Goal: Task Accomplishment & Management: Complete application form

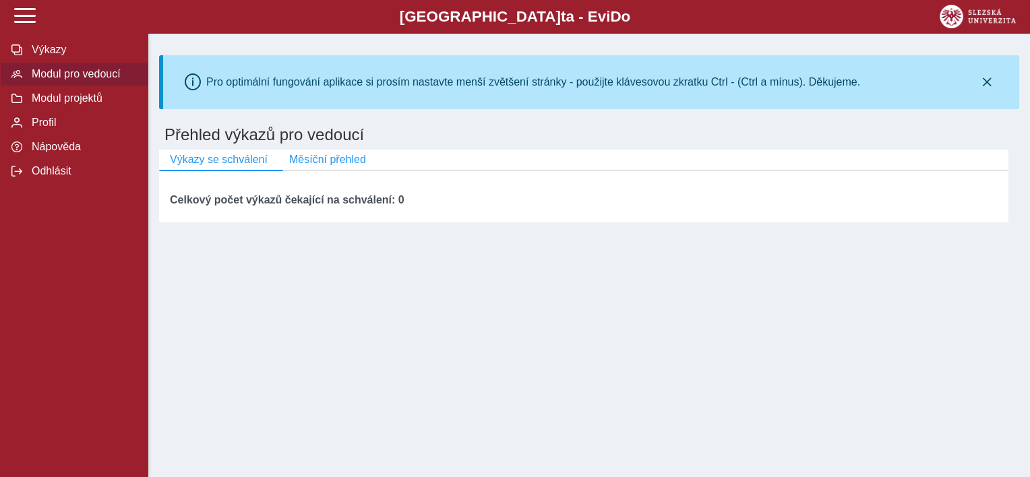
click at [85, 80] on span "Modul pro vedoucí" at bounding box center [82, 74] width 109 height 12
click at [67, 73] on span "Modul pro vedoucí" at bounding box center [82, 74] width 109 height 12
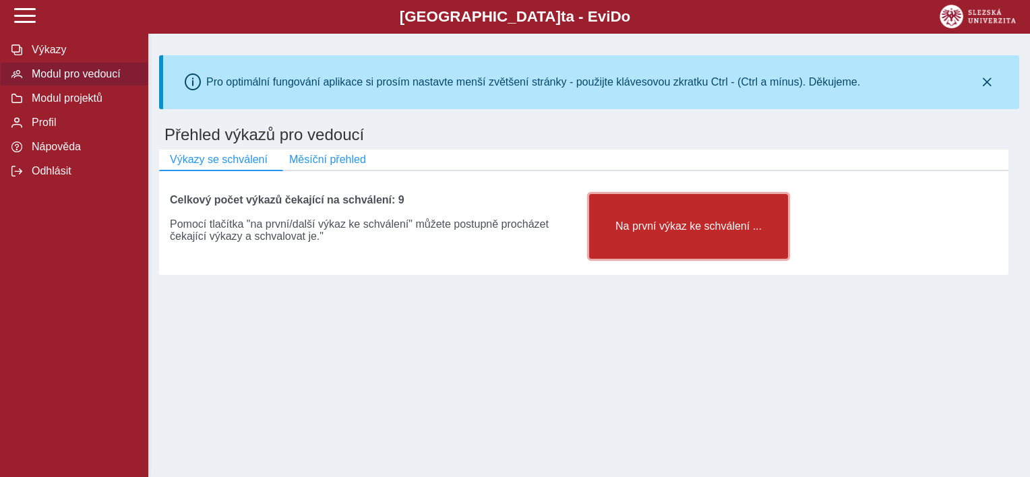
click at [705, 251] on button "Na první výkaz ke schválení ..." at bounding box center [688, 226] width 199 height 65
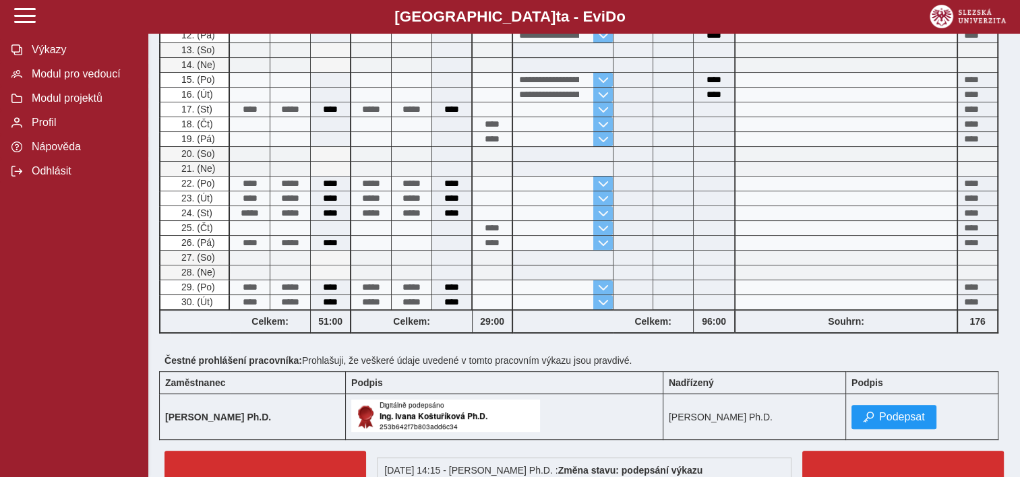
scroll to position [541, 0]
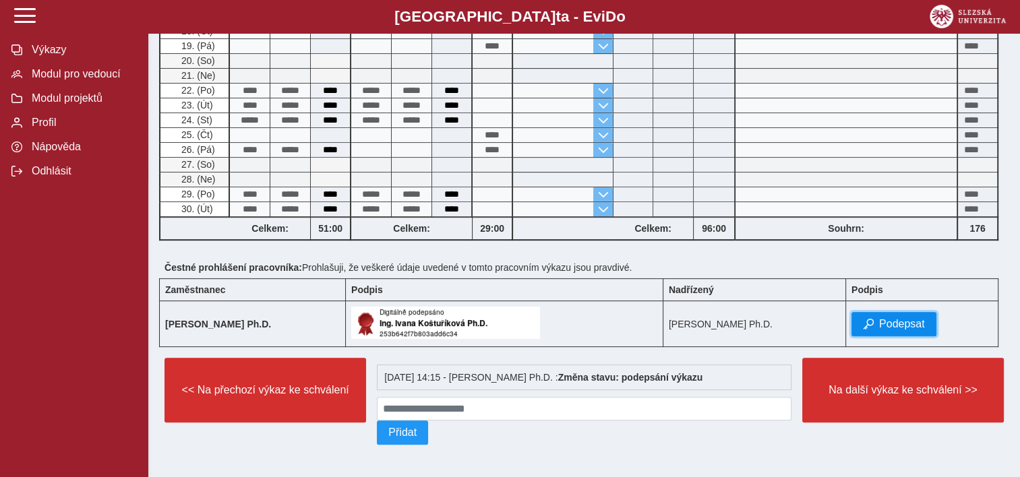
click at [910, 318] on span "Podepsat" at bounding box center [902, 324] width 46 height 12
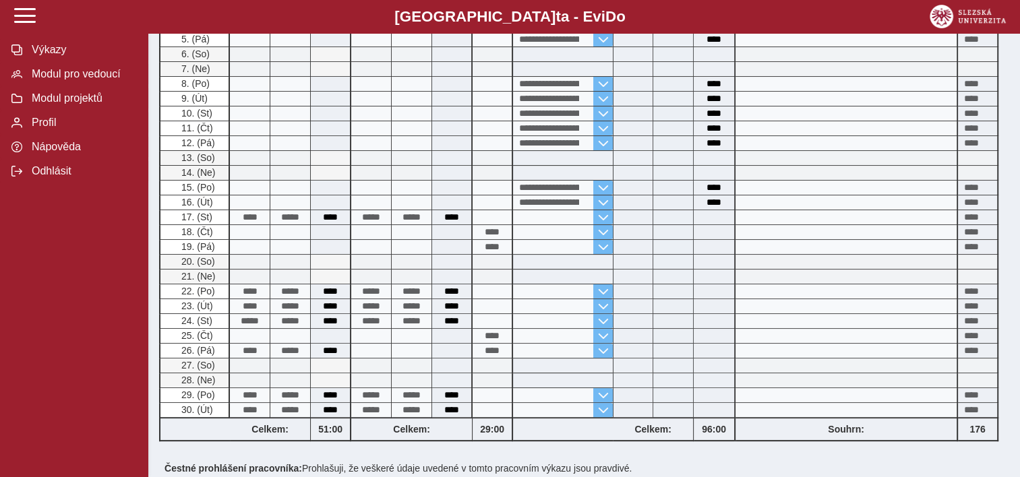
scroll to position [574, 0]
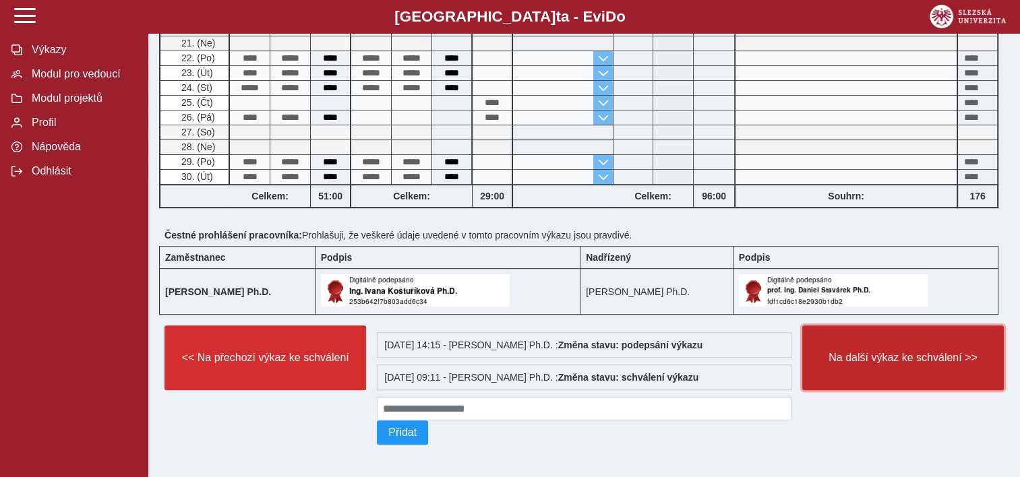
click at [929, 379] on button "Na další výkaz ke schválení >>" at bounding box center [903, 358] width 202 height 65
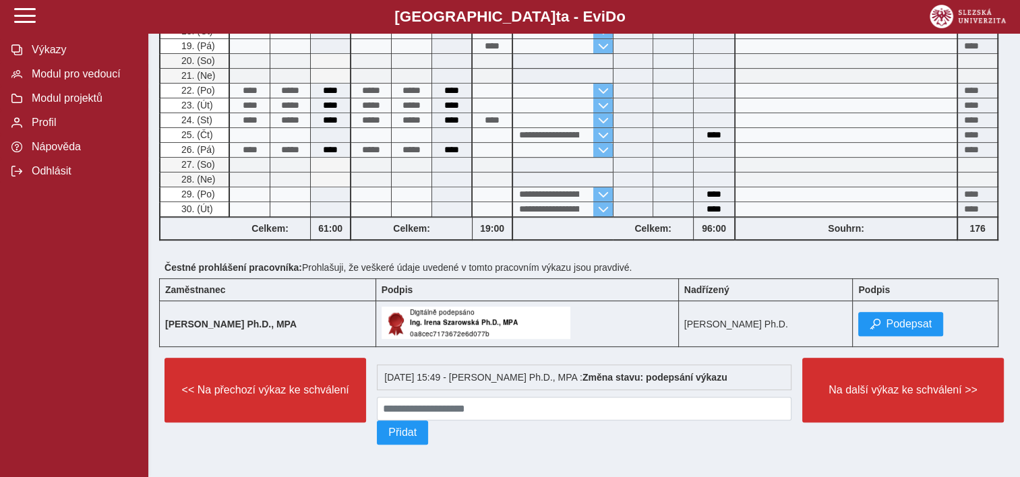
scroll to position [692, 0]
click at [905, 318] on span "Podepsat" at bounding box center [909, 324] width 46 height 12
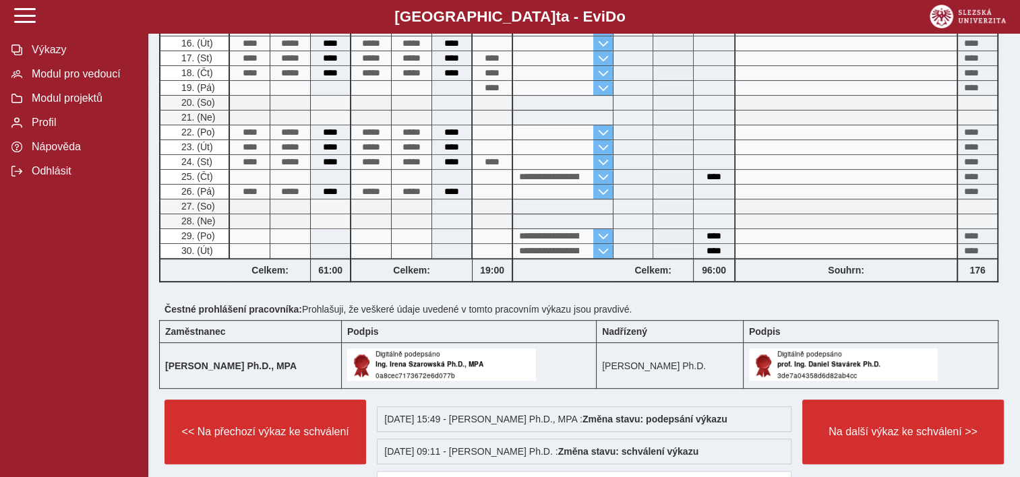
scroll to position [725, 0]
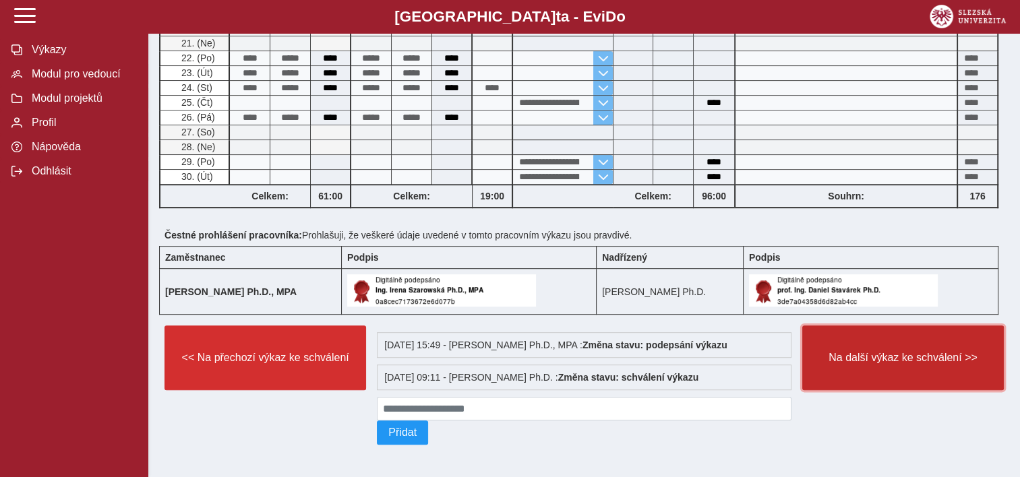
click at [899, 363] on button "Na další výkaz ke schválení >>" at bounding box center [903, 358] width 202 height 65
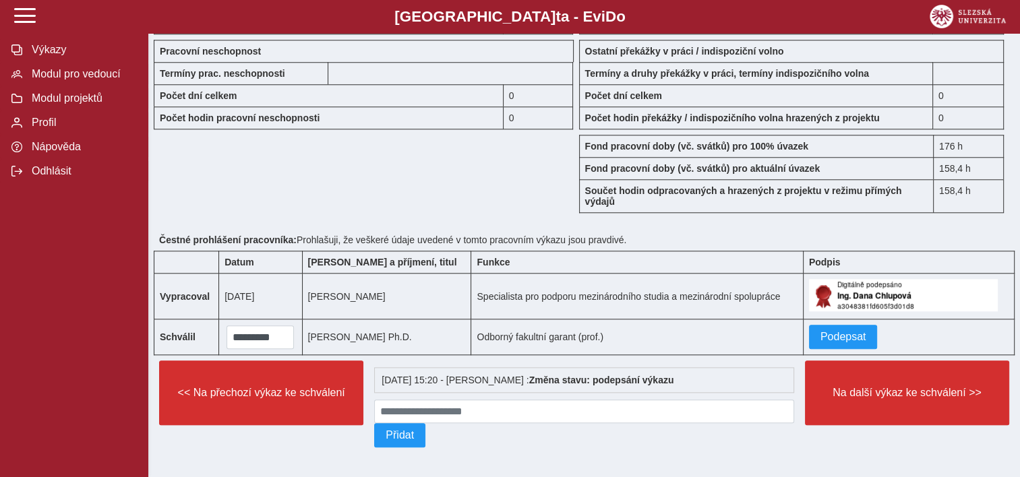
scroll to position [1288, 0]
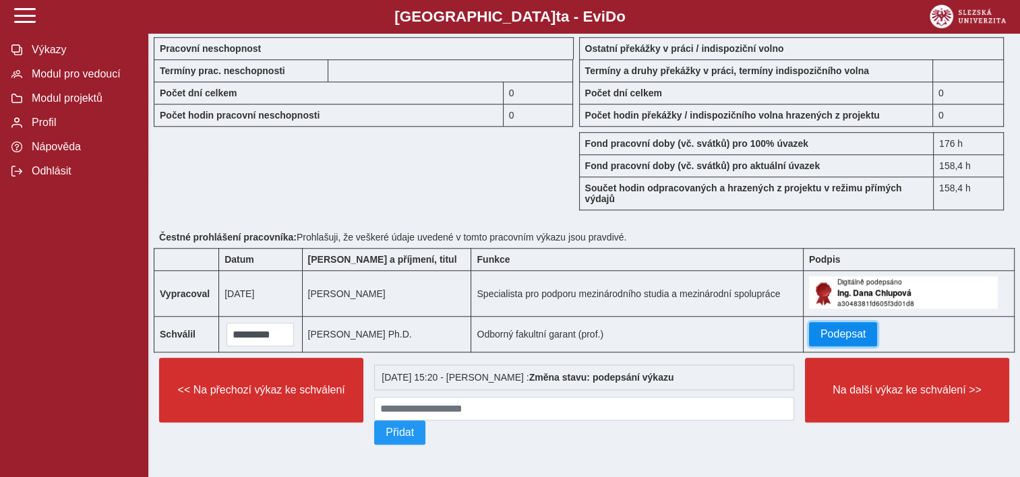
click at [839, 323] on button "Podepsat" at bounding box center [843, 334] width 69 height 24
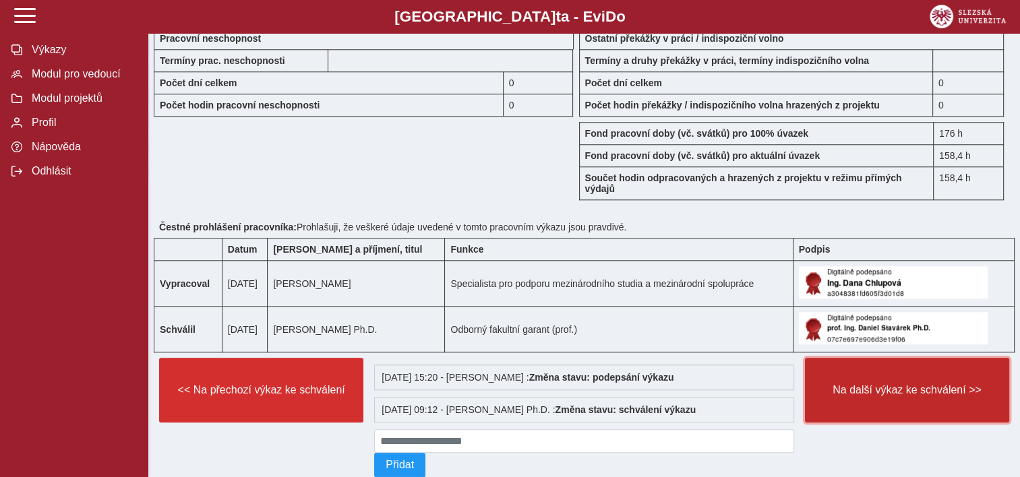
click at [889, 396] on span "Na další výkaz ke schválení >>" at bounding box center [906, 390] width 181 height 12
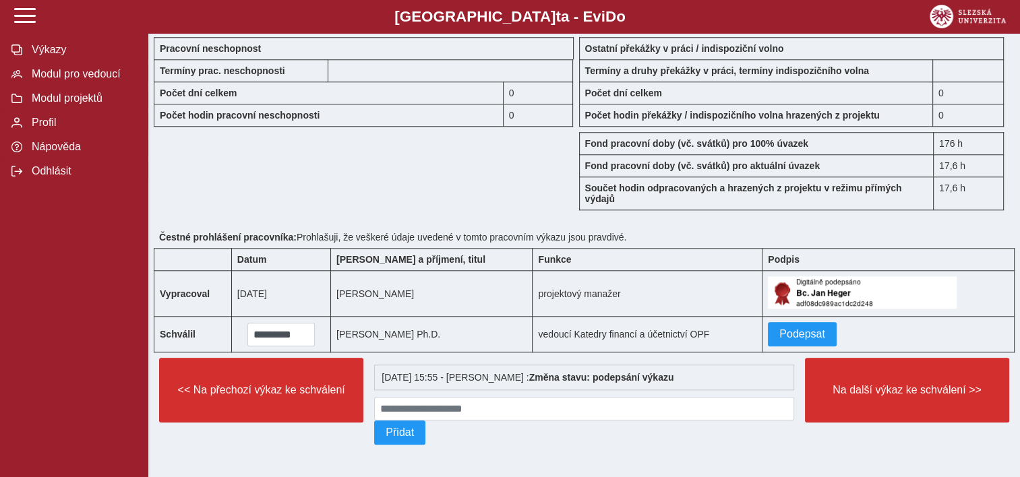
scroll to position [1282, 0]
click at [800, 334] on span "Podepsat" at bounding box center [802, 334] width 46 height 12
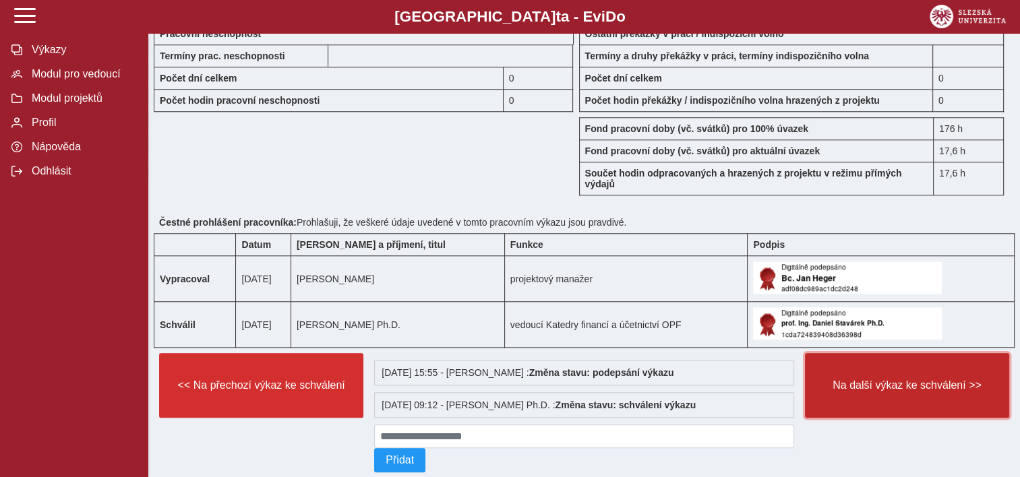
click at [912, 384] on button "Na další výkaz ke schválení >>" at bounding box center [907, 385] width 204 height 65
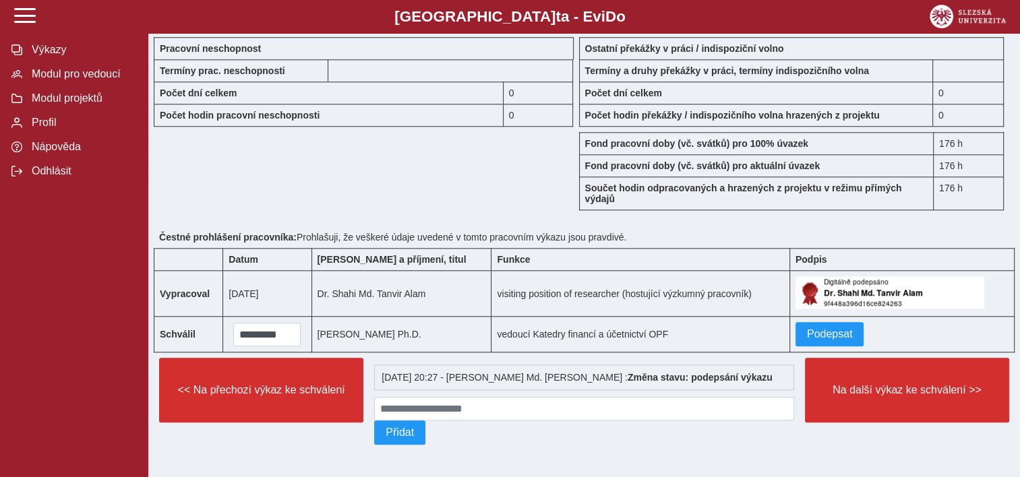
scroll to position [1294, 0]
click at [816, 334] on span "Podepsat" at bounding box center [830, 334] width 46 height 12
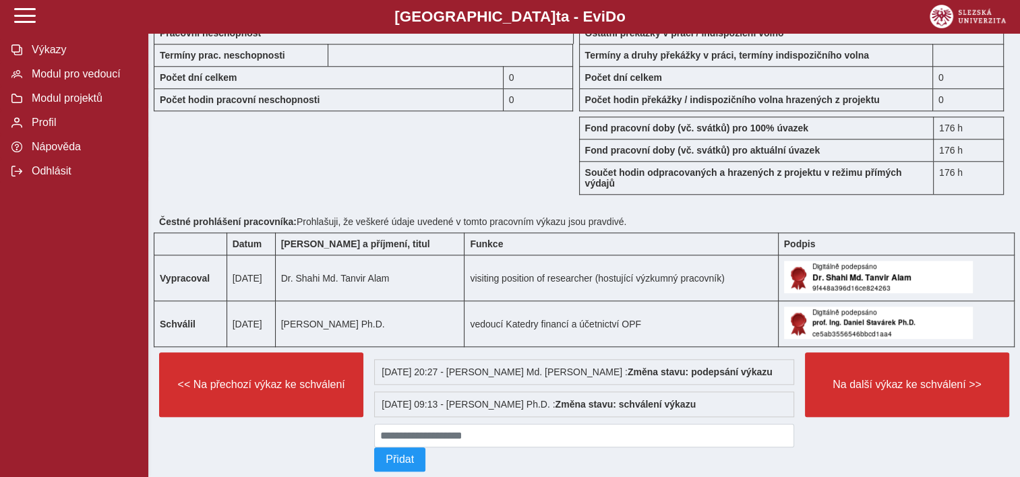
scroll to position [1335, 0]
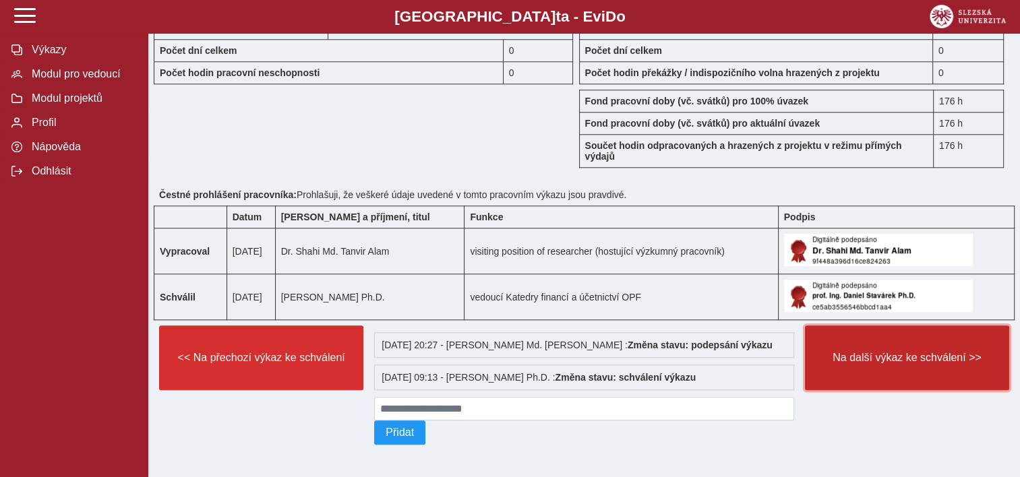
click at [886, 364] on button "Na další výkaz ke schválení >>" at bounding box center [907, 358] width 204 height 65
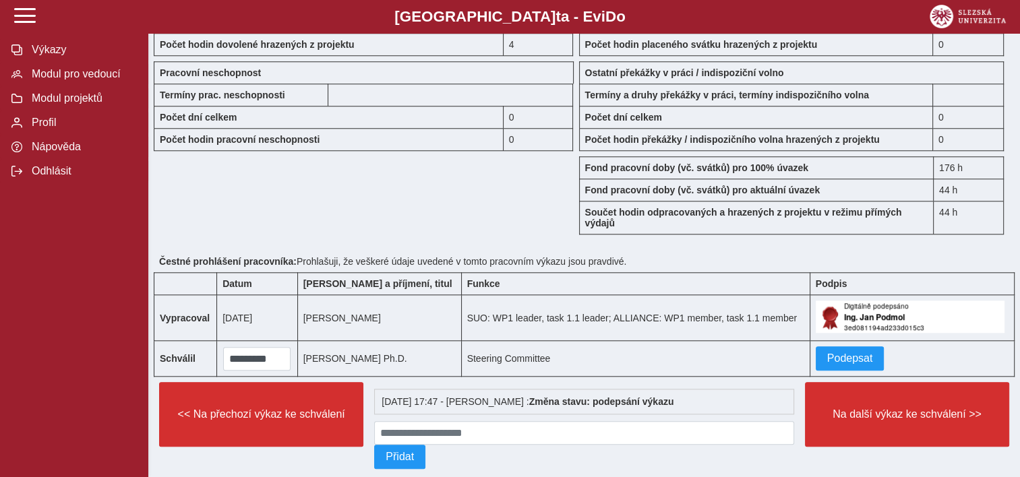
scroll to position [1294, 0]
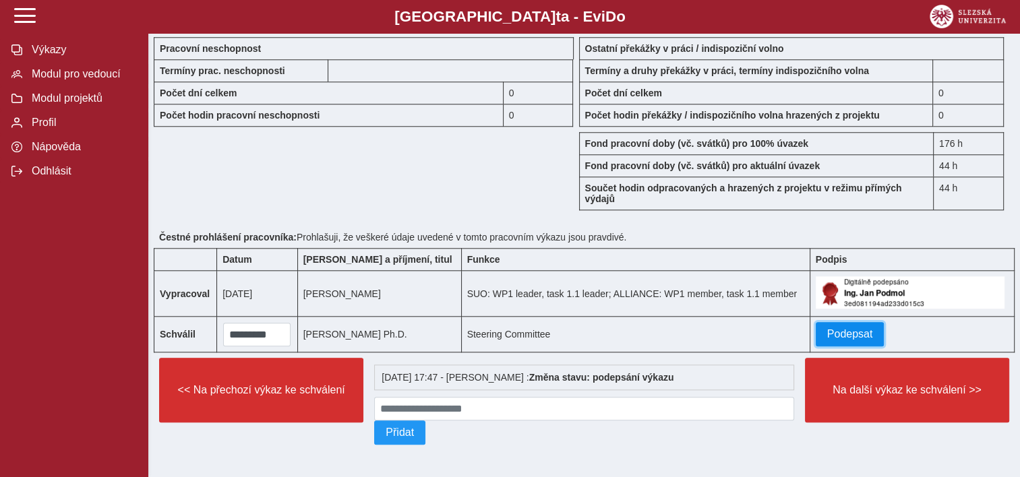
click at [854, 328] on span "Podepsat" at bounding box center [850, 334] width 46 height 12
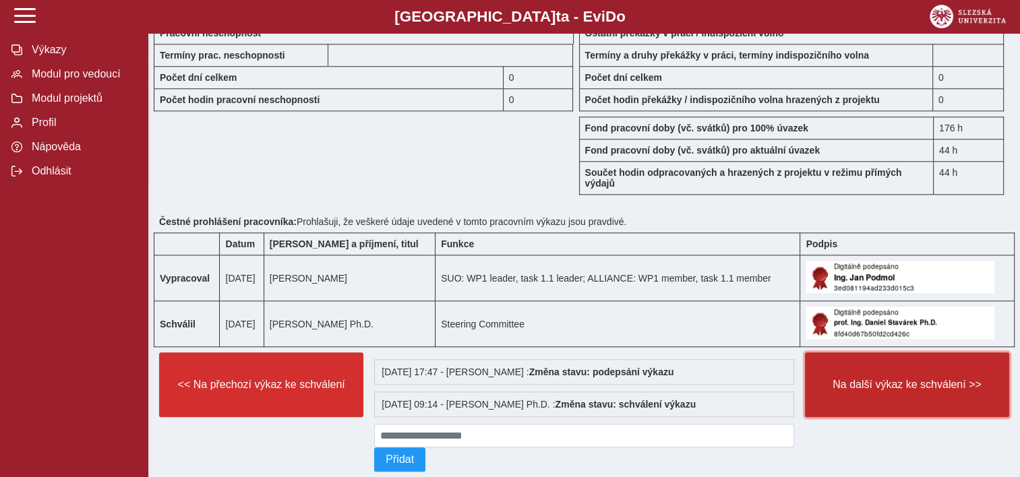
click at [880, 391] on span "Na další výkaz ke schválení >>" at bounding box center [906, 385] width 181 height 12
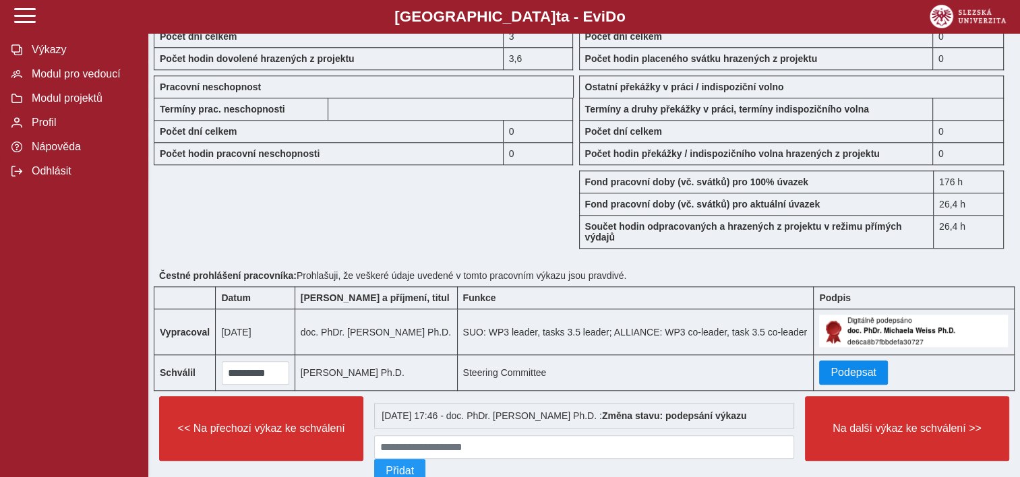
scroll to position [1241, 0]
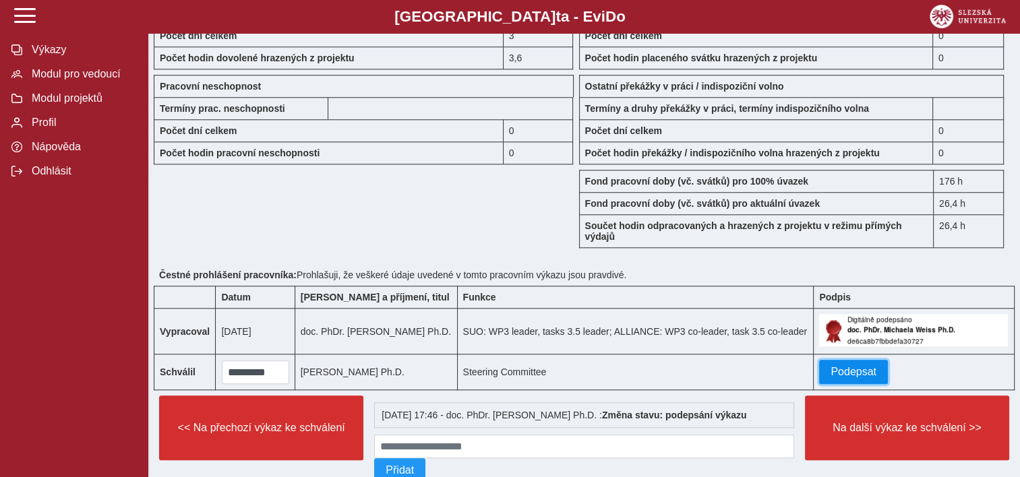
click at [846, 375] on span "Podepsat" at bounding box center [854, 372] width 46 height 12
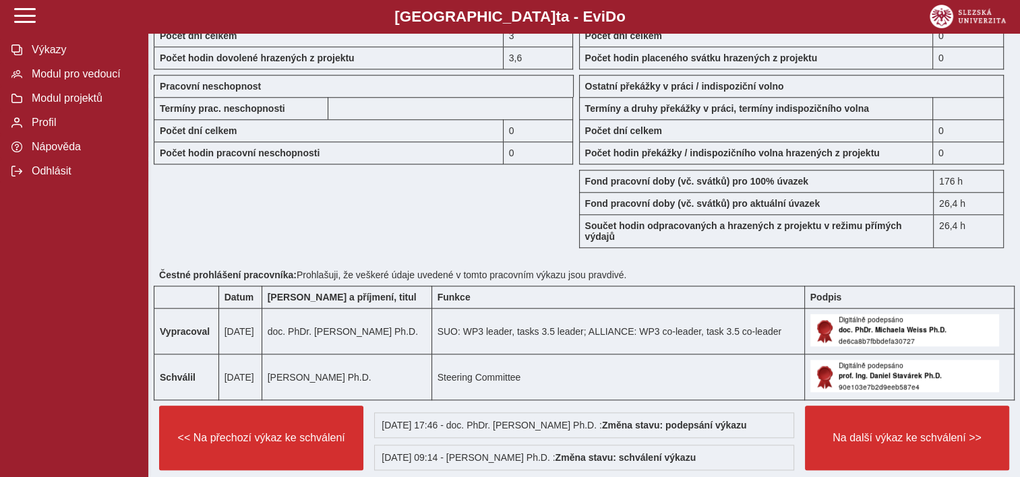
scroll to position [1335, 0]
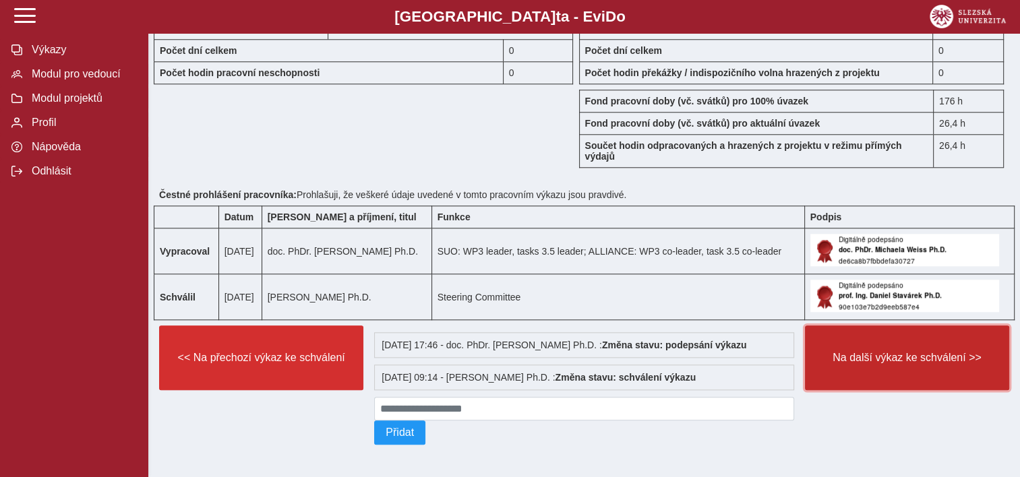
click at [910, 362] on button "Na další výkaz ke schválení >>" at bounding box center [907, 358] width 204 height 65
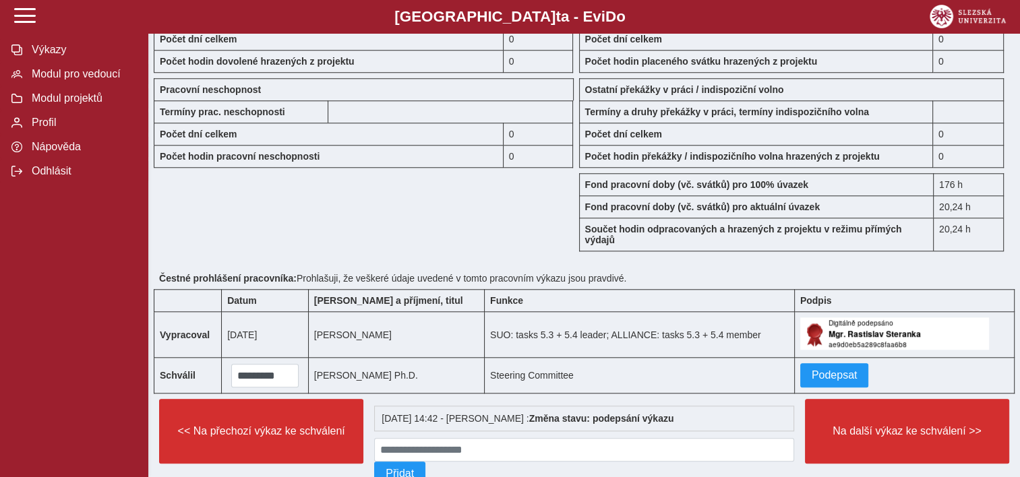
scroll to position [1294, 0]
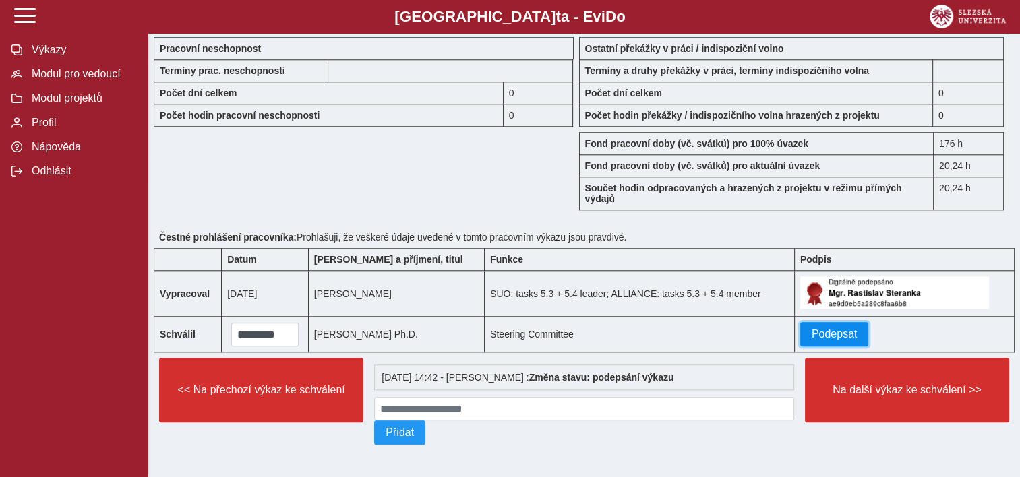
click at [838, 328] on span "Podepsat" at bounding box center [835, 334] width 46 height 12
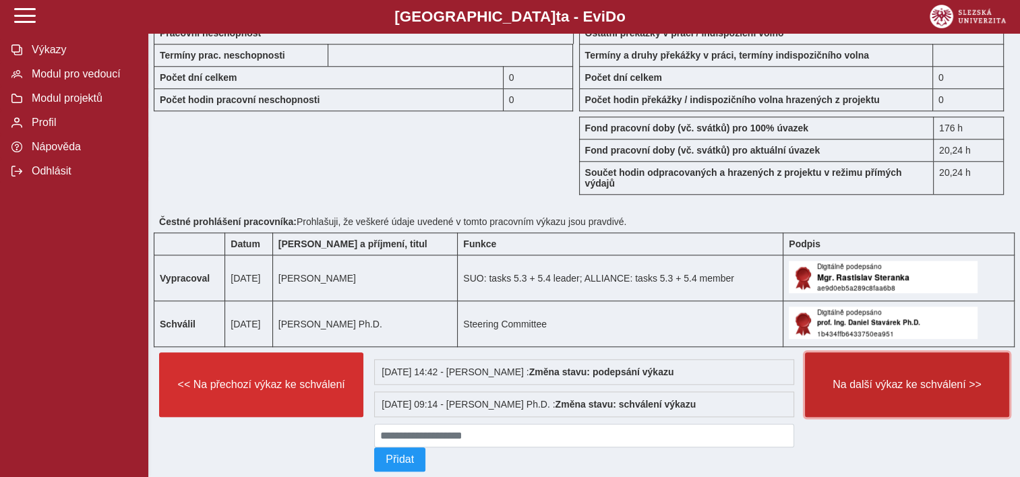
click at [862, 391] on span "Na další výkaz ke schválení >>" at bounding box center [906, 385] width 181 height 12
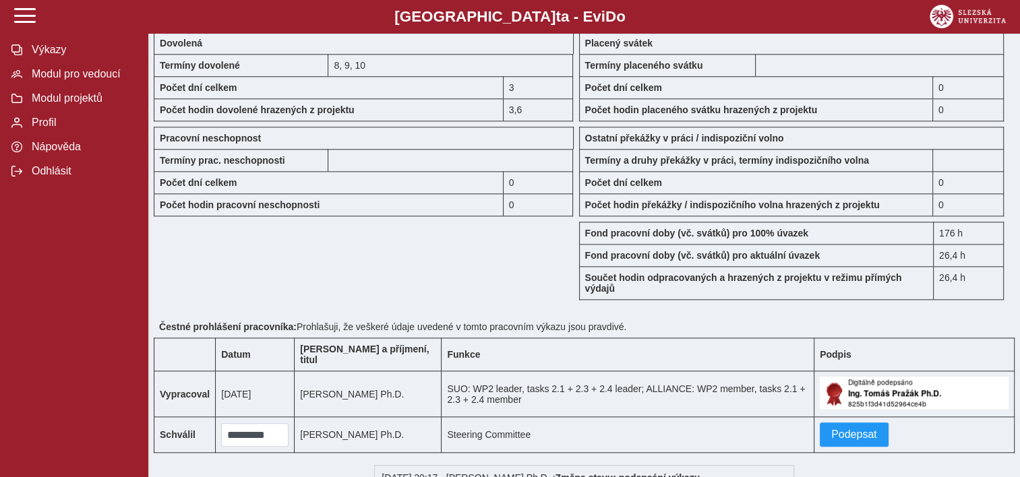
scroll to position [1499, 0]
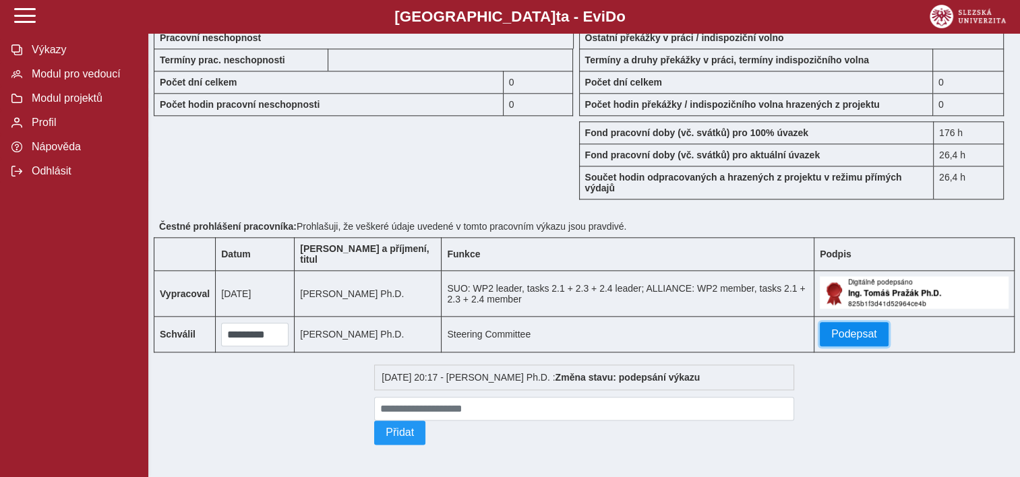
click at [847, 332] on span "Podepsat" at bounding box center [854, 334] width 46 height 12
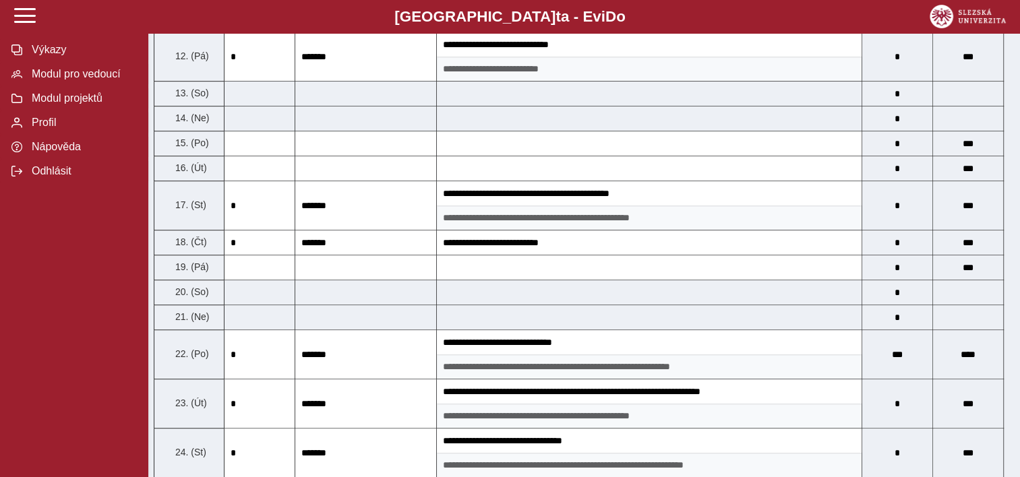
scroll to position [641, 0]
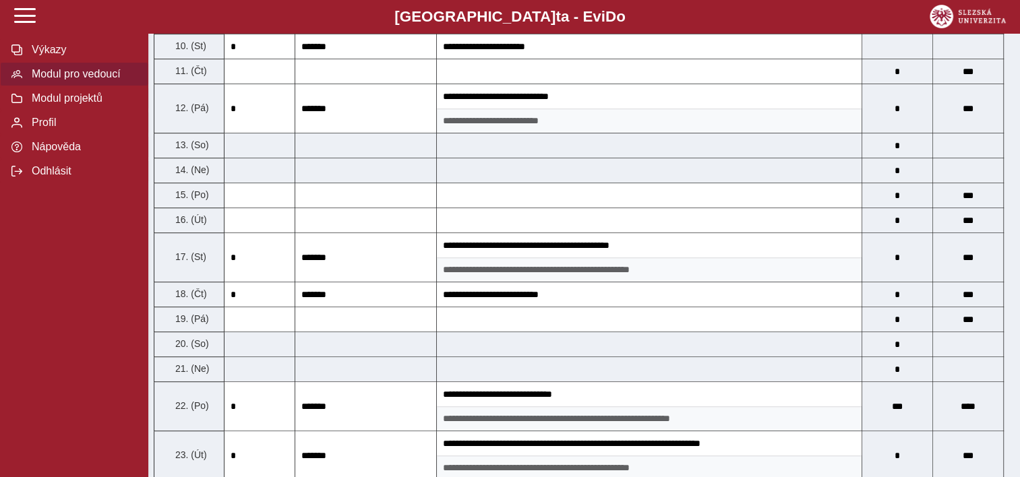
click at [65, 86] on button "Modul pro vedoucí" at bounding box center [74, 74] width 148 height 24
